Goal: Entertainment & Leisure: Consume media (video, audio)

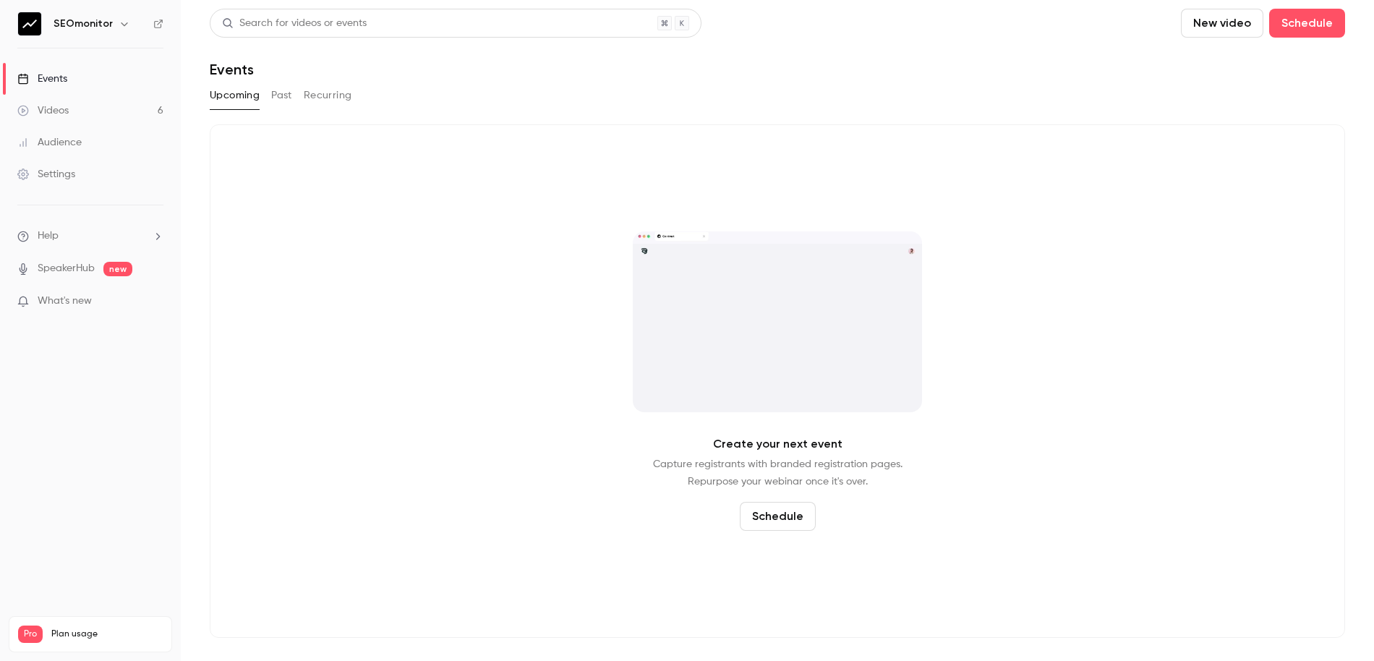
click at [138, 108] on link "Videos 6" at bounding box center [90, 111] width 181 height 32
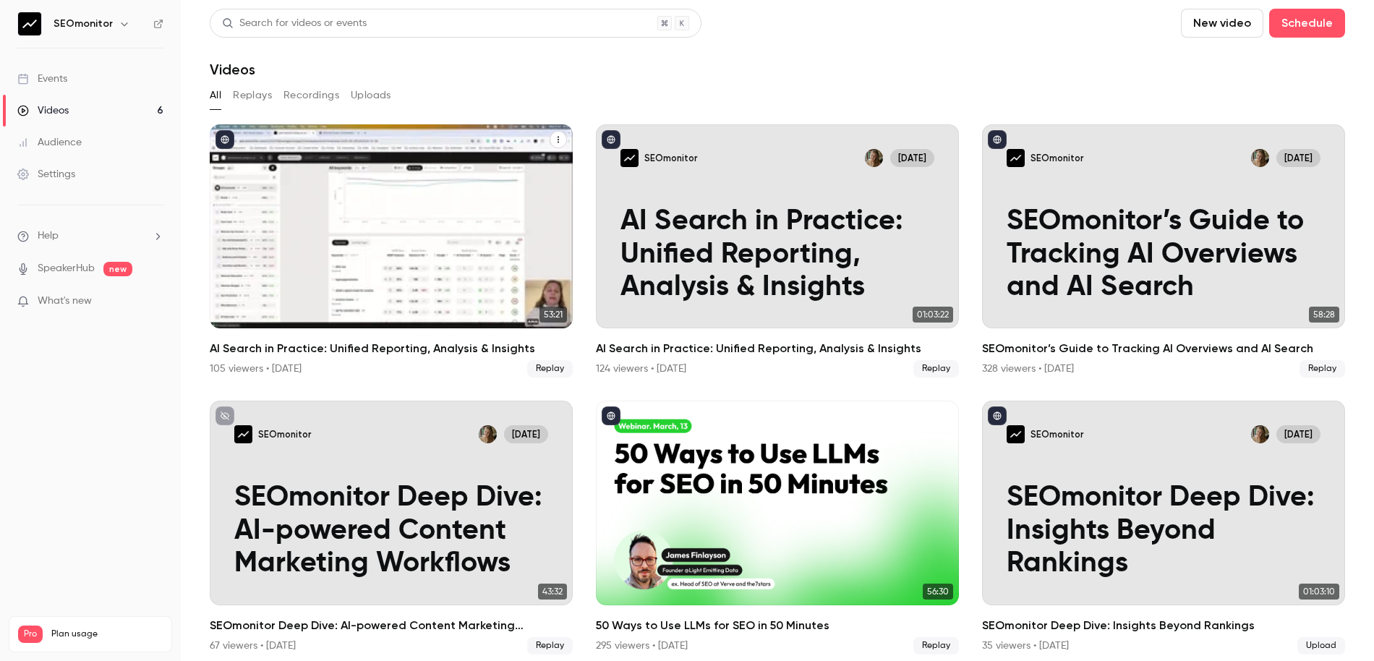
click at [398, 124] on div "SEOmonitor [DATE] AI Search in Practice: Unified Reporting, Analysis & Insights" at bounding box center [391, 226] width 363 height 204
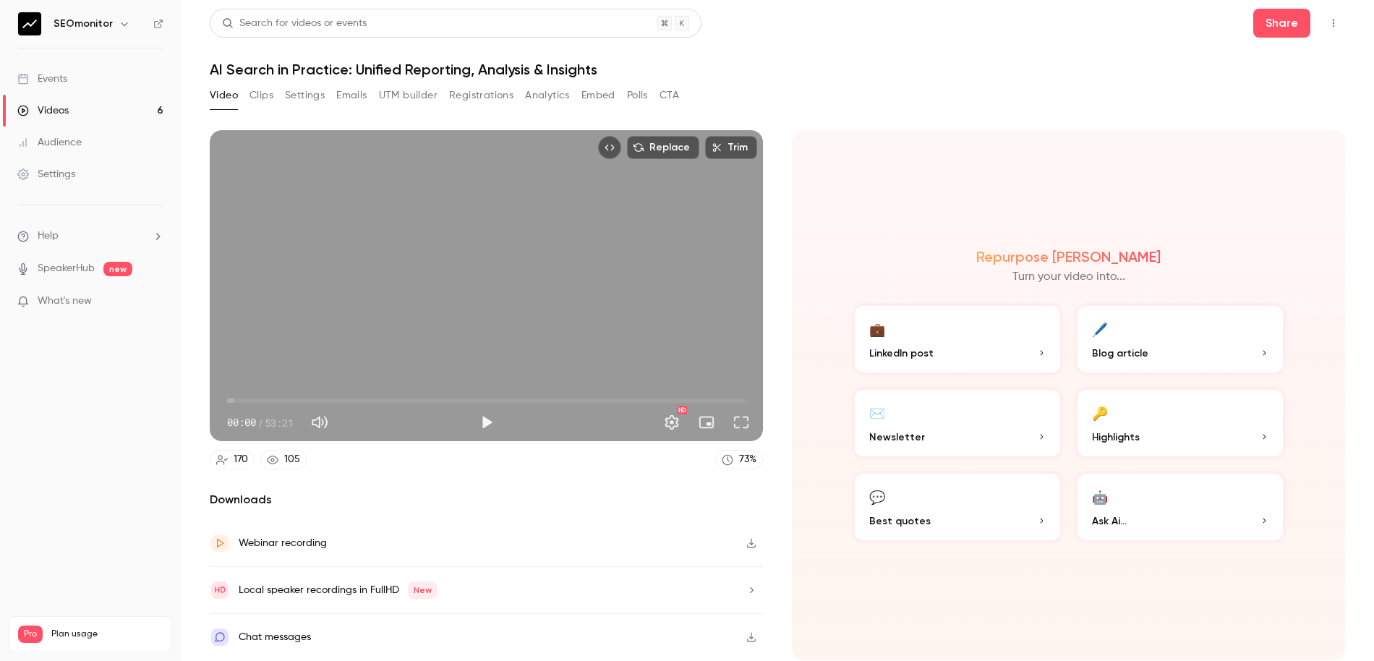
click at [756, 637] on icon "button" at bounding box center [752, 637] width 12 height 10
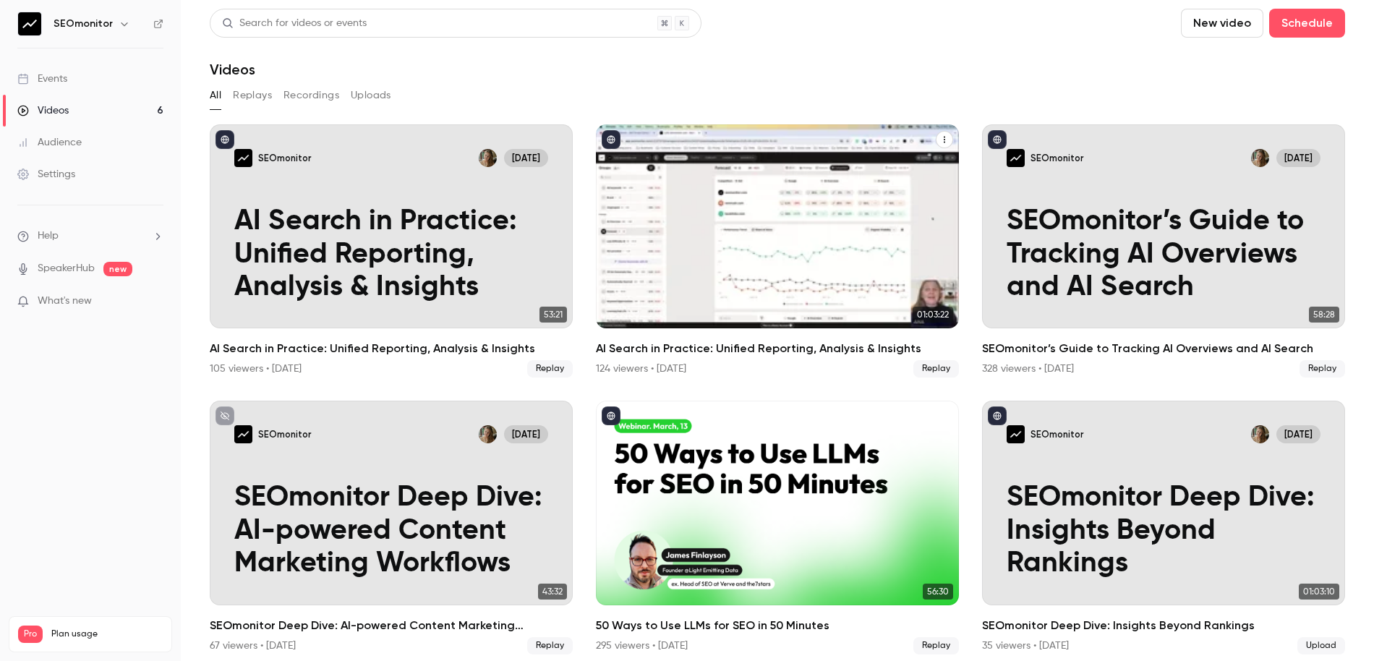
click at [761, 349] on h2 "AI Search in Practice: Unified Reporting, Analysis & Insights" at bounding box center [777, 348] width 363 height 17
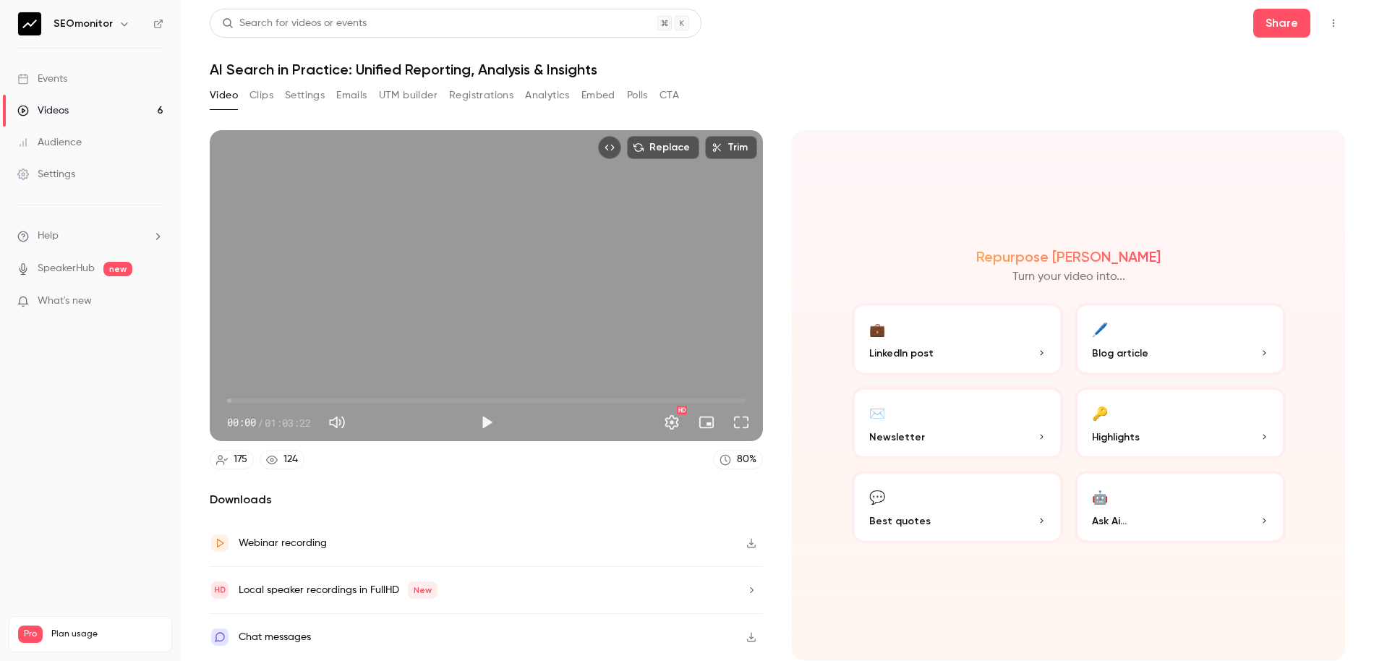
click at [753, 634] on icon "button" at bounding box center [752, 637] width 12 height 10
